Goal: Task Accomplishment & Management: Use online tool/utility

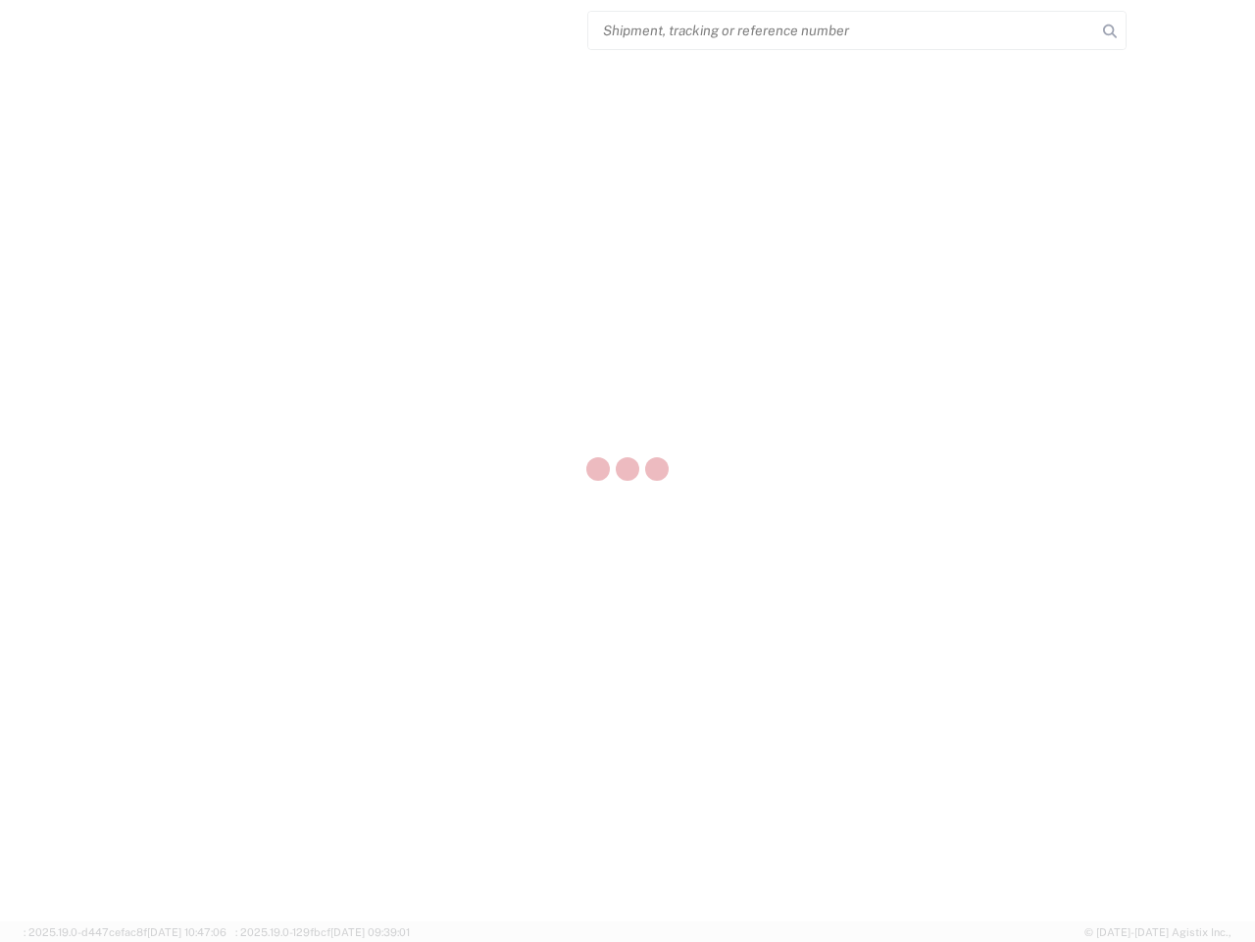
select select "US"
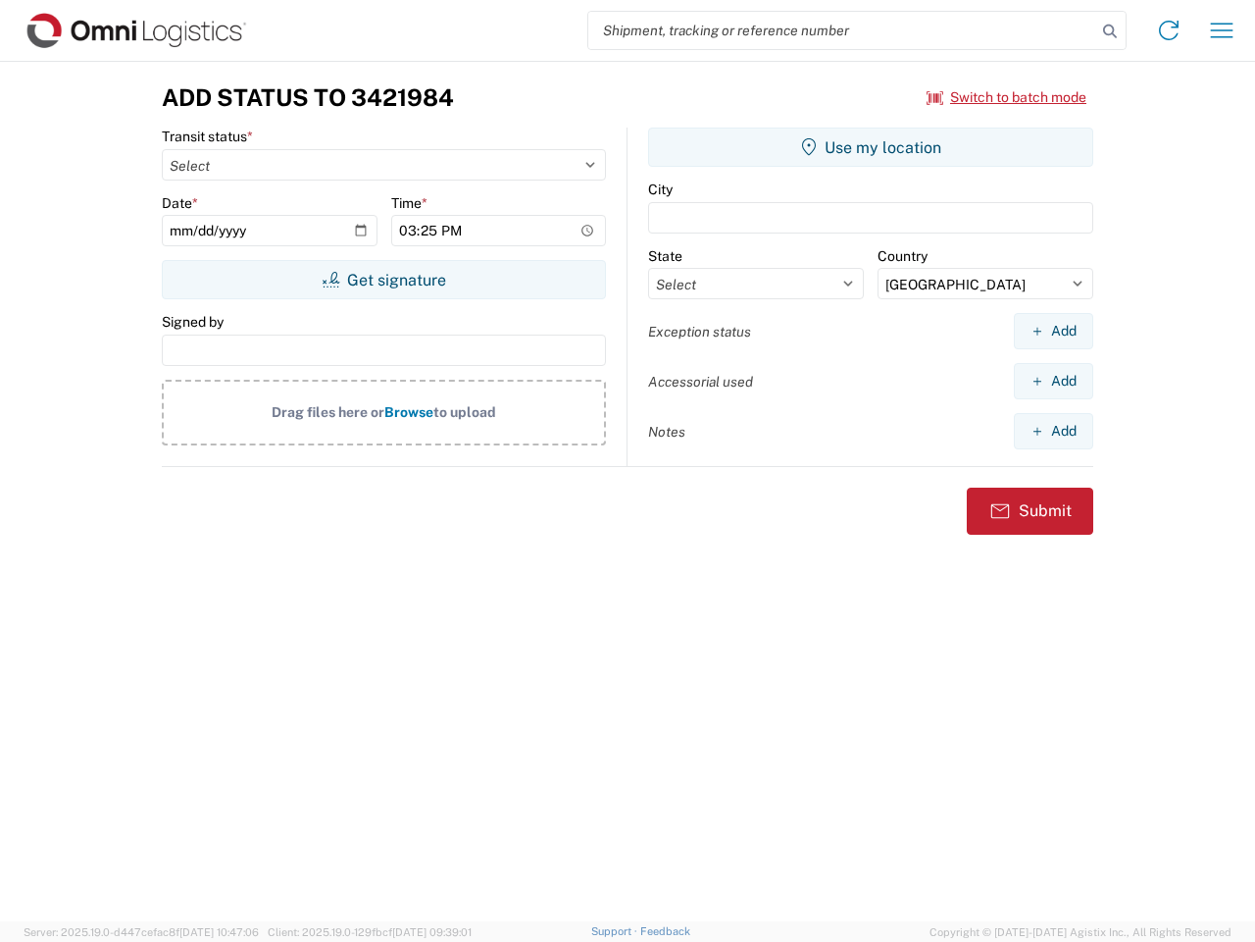
click at [842, 30] on input "search" at bounding box center [842, 30] width 508 height 37
click at [1110, 31] on icon at bounding box center [1109, 31] width 27 height 27
click at [1169, 30] on icon at bounding box center [1168, 30] width 31 height 31
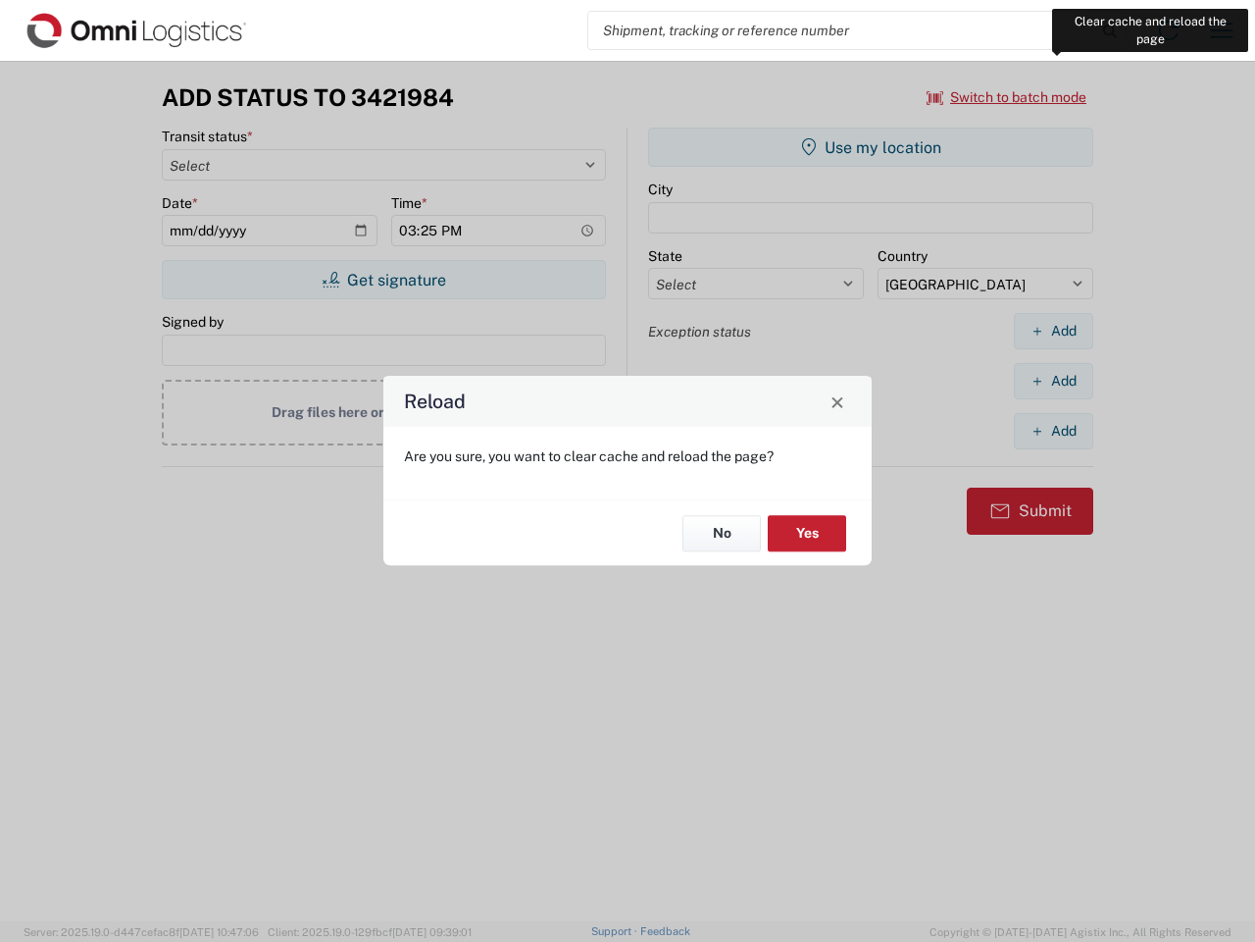
click at [1222, 30] on div "Reload Are you sure, you want to clear cache and reload the page? No Yes" at bounding box center [627, 471] width 1255 height 942
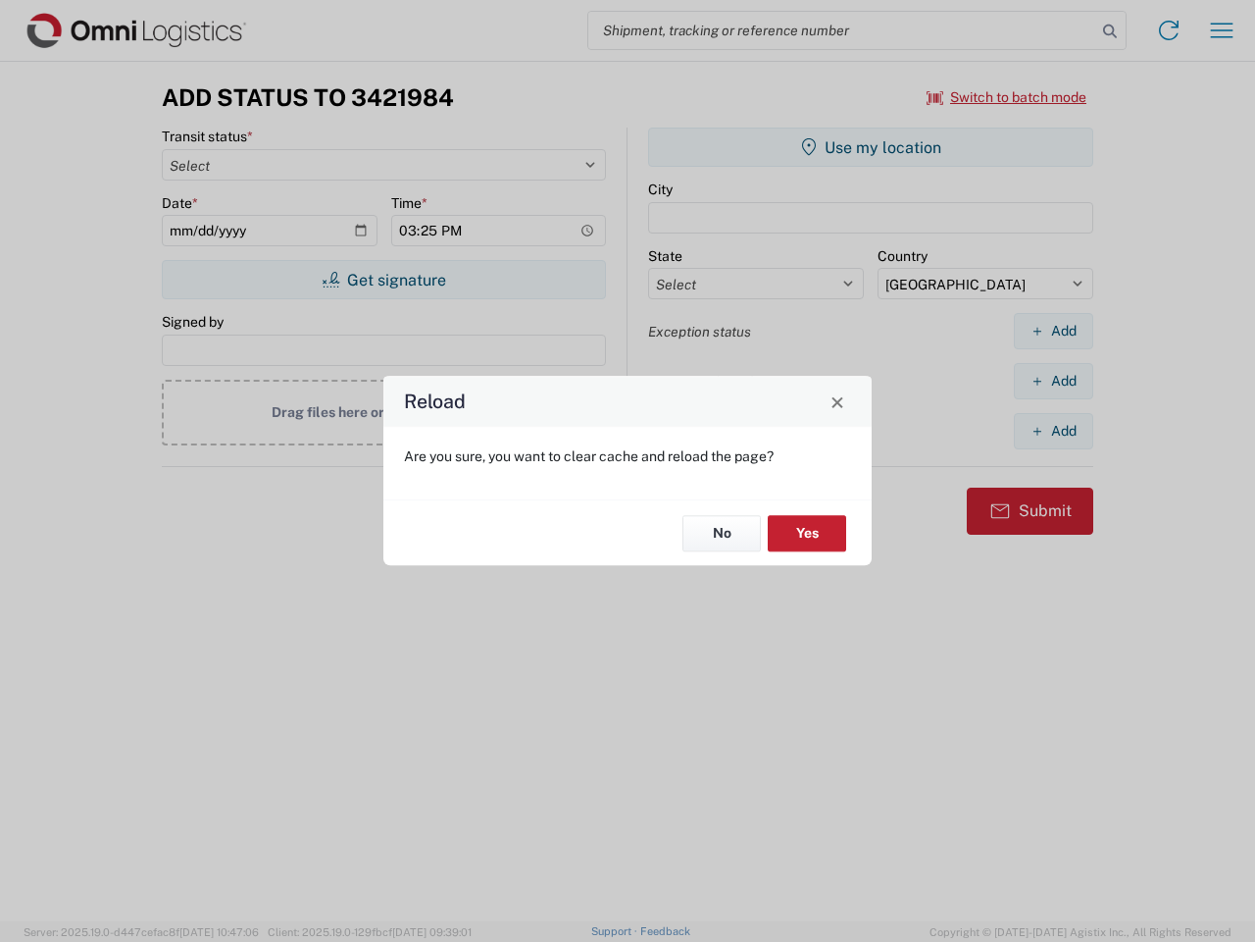
click at [1007, 97] on div "Reload Are you sure, you want to clear cache and reload the page? No Yes" at bounding box center [627, 471] width 1255 height 942
click at [383, 280] on div "Reload Are you sure, you want to clear cache and reload the page? No Yes" at bounding box center [627, 471] width 1255 height 942
click at [871, 147] on div "Reload Are you sure, you want to clear cache and reload the page? No Yes" at bounding box center [627, 471] width 1255 height 942
click at [1053, 331] on div "Reload Are you sure, you want to clear cache and reload the page? No Yes" at bounding box center [627, 471] width 1255 height 942
click at [1053, 381] on div "Reload Are you sure, you want to clear cache and reload the page? No Yes" at bounding box center [627, 471] width 1255 height 942
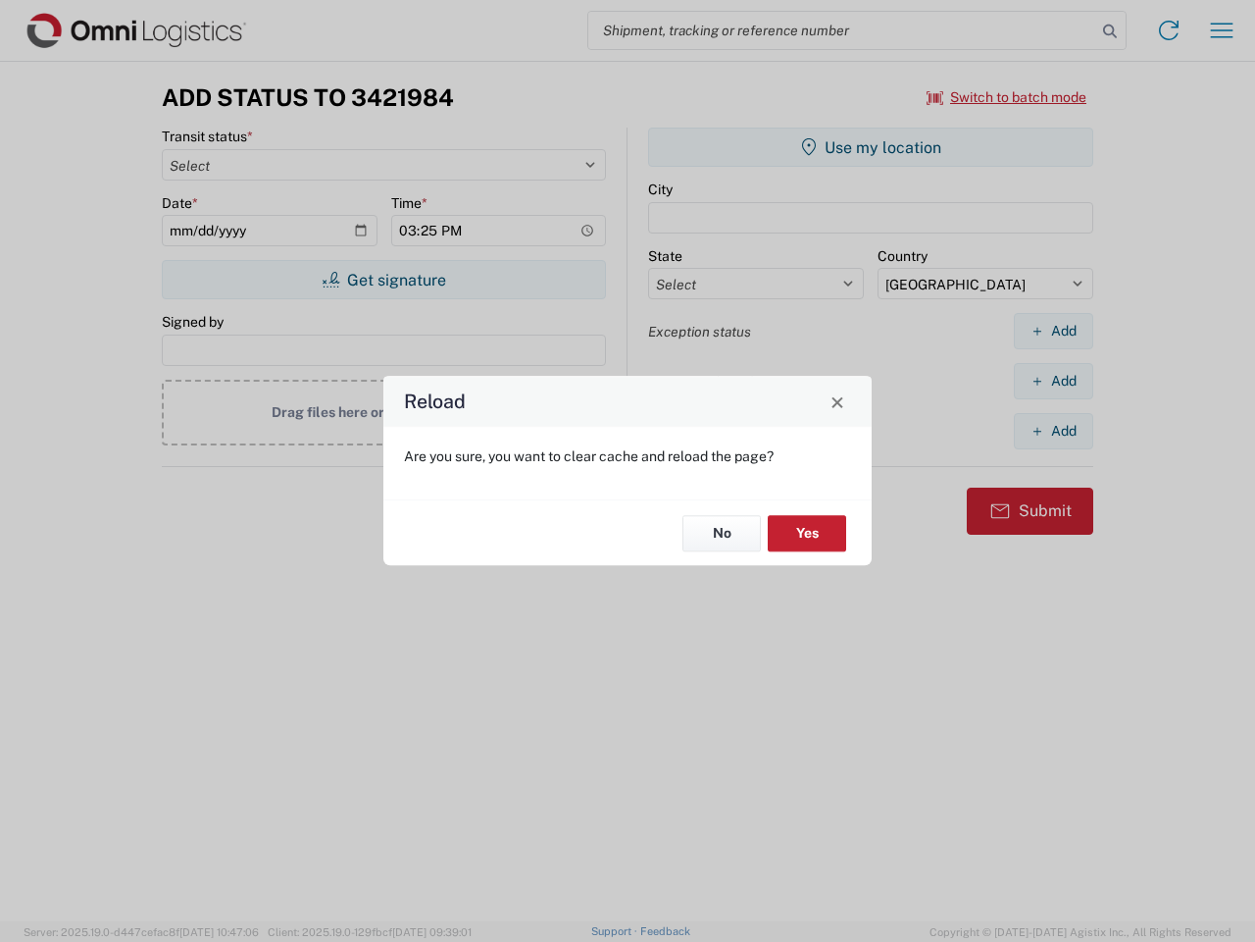
click at [1053, 431] on div "Reload Are you sure, you want to clear cache and reload the page? No Yes" at bounding box center [627, 471] width 1255 height 942
